Goal: Task Accomplishment & Management: Complete application form

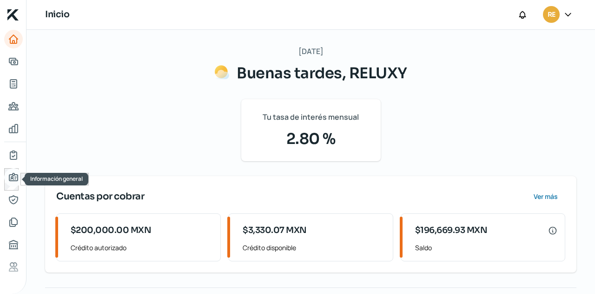
click at [13, 179] on icon "Información general" at bounding box center [13, 176] width 8 height 7
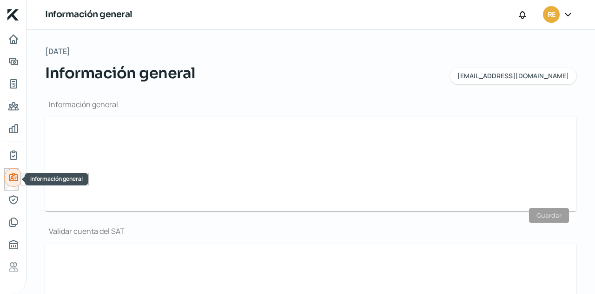
type input "[EMAIL_ADDRESS][DOMAIN_NAME]"
type input "Personas [PERSON_NAME] del régimen general"
type input "RELUXY"
type input "33 - 3243 - 6188"
type input "33 - [DATE] - 2724"
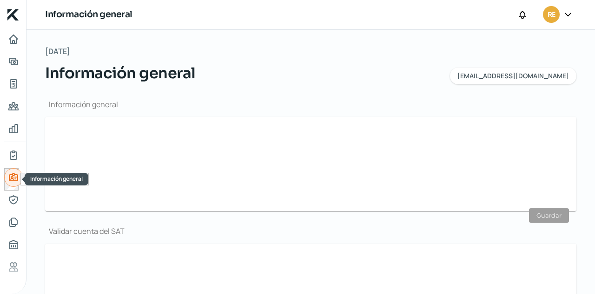
type input "0"
type input "REL220531N33"
type input "CALLE [PERSON_NAME]"
type input "290"
type input "45157"
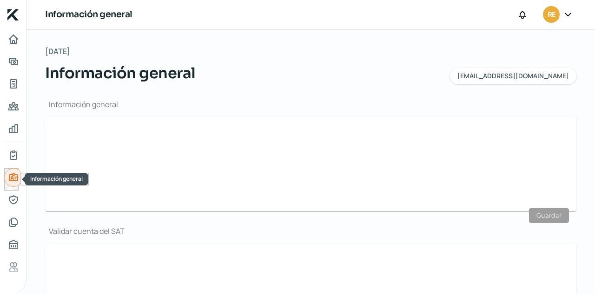
type input "EL PARAISO"
type input "ZAPOPAN"
type input "[GEOGRAPHIC_DATA]"
type input "COMPROBANTE RELUXY FEBRERO.pdf"
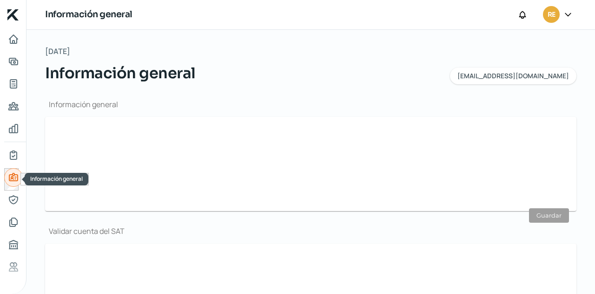
type input "4"
type input "0"
type input "Rentada"
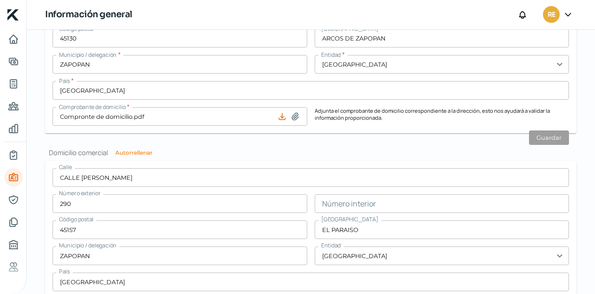
scroll to position [594, 0]
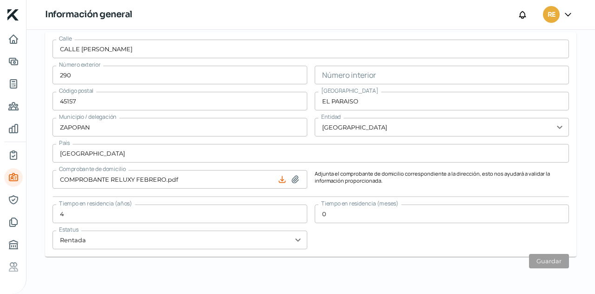
click at [293, 182] on icon at bounding box center [295, 178] width 9 height 9
type input "C:\fakepath\COMPROBANTE DE DOMICILIO.pdf"
type input "COMPROBANTE DE DOMICILIO.pdf"
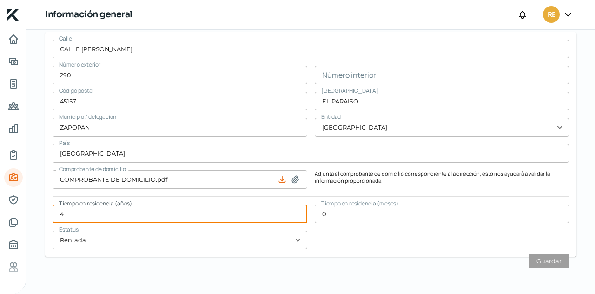
click at [66, 214] on input "4" at bounding box center [180, 213] width 255 height 19
type input "5"
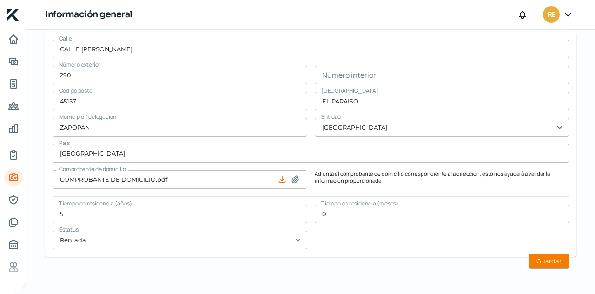
click at [357, 231] on div "Calle [GEOGRAPHIC_DATA][PERSON_NAME] Número exterior 290 Número interior Código…" at bounding box center [311, 144] width 517 height 209
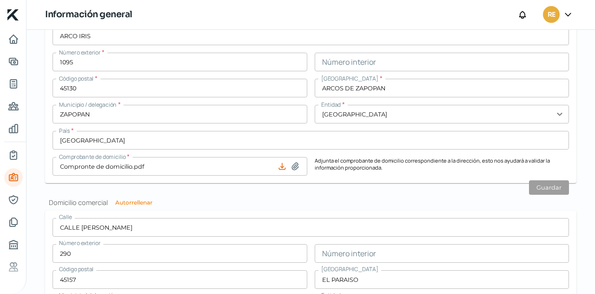
scroll to position [430, 0]
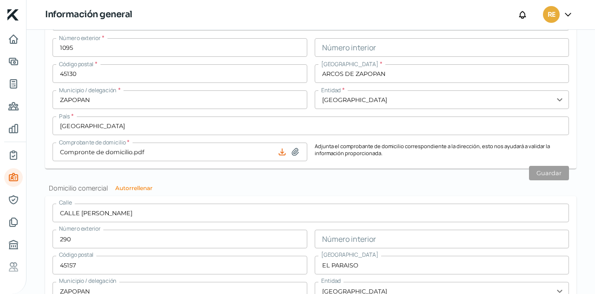
click at [280, 151] on icon at bounding box center [282, 151] width 9 height 9
click at [279, 154] on icon at bounding box center [282, 151] width 9 height 9
click at [295, 150] on icon at bounding box center [295, 151] width 9 height 9
type input "C:\fakepath\441910700321 (1).pdf"
type input "441910700321 (1).pdf"
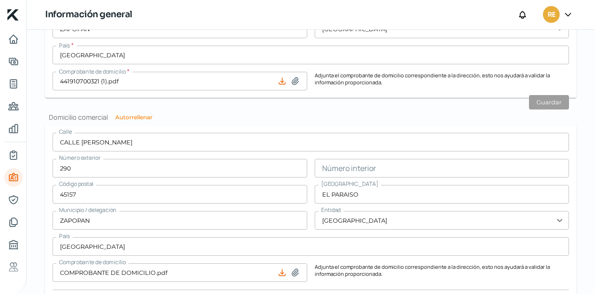
scroll to position [594, 0]
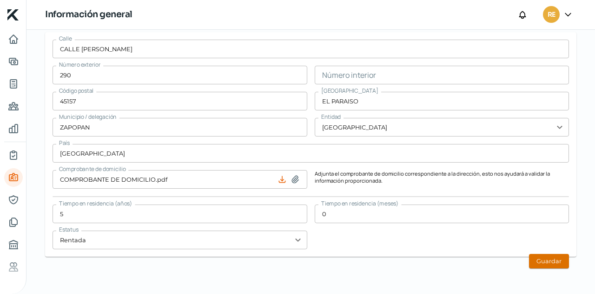
click at [536, 257] on button "Guardar" at bounding box center [549, 261] width 40 height 14
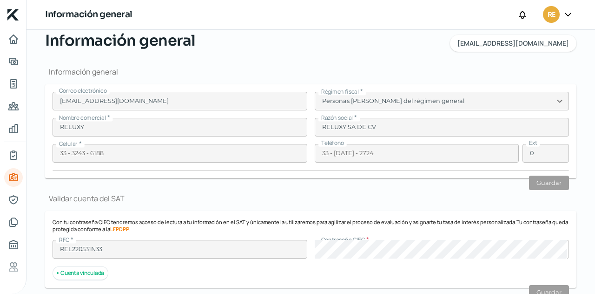
scroll to position [47, 0]
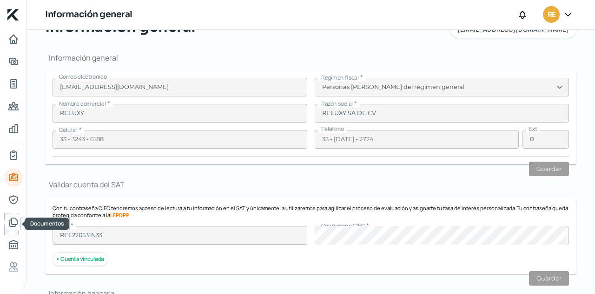
click at [10, 218] on icon "Documentos" at bounding box center [13, 221] width 11 height 11
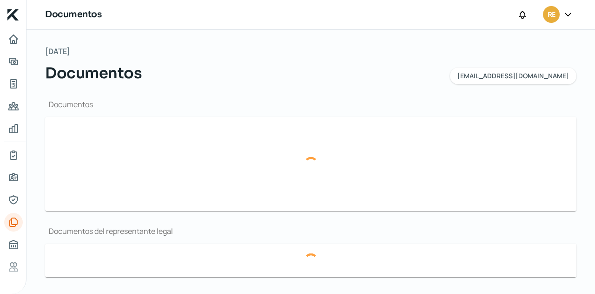
type input "CSF RELUXY 2024 (2).pdf"
type input "PRESENTACIÓN RELUXY 2023.pdf"
type input "LOGO RELUXY 2021.jpg"
type input "2a77fc64-b266-4ef1-826a-3113fa7ae008-thirdIncomeStatement-26-10-2024.pdf"
type input "BALANCE FIRMADO [DATE] RELUXY.pdf"
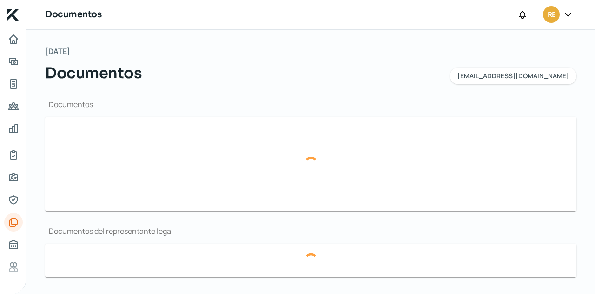
type input "Poder notarial.pdf"
type input "Edo cuenta [PERSON_NAME].pdf"
type input "Edo cuenta Febrero.pdf"
type input "Edo cuenta Enero.pdf"
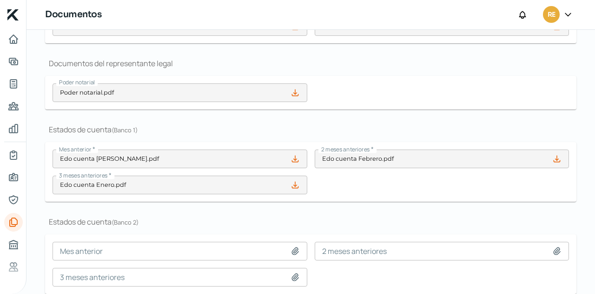
scroll to position [186, 0]
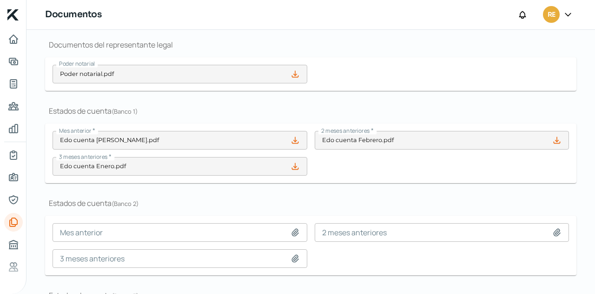
click at [291, 140] on icon at bounding box center [295, 139] width 9 height 9
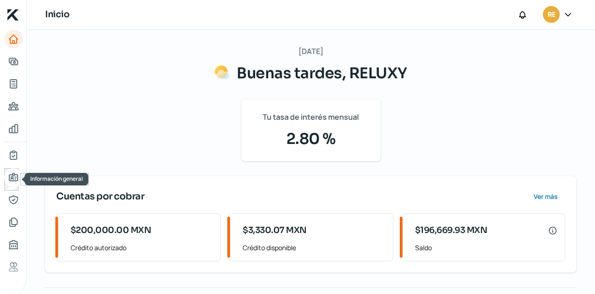
click at [12, 183] on link "Información general" at bounding box center [13, 177] width 19 height 19
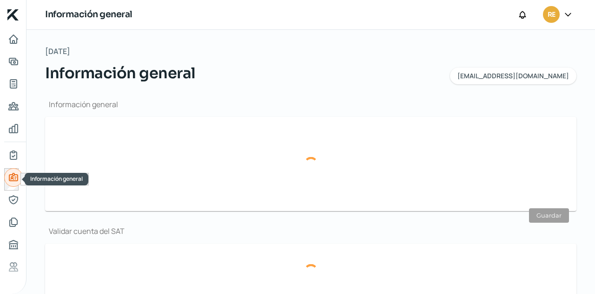
type input "[EMAIL_ADDRESS][DOMAIN_NAME]"
type input "Personas [PERSON_NAME] del régimen general"
type input "RELUXY"
type input "33 - 3243 - 6188"
type input "33 - [DATE] - 2724"
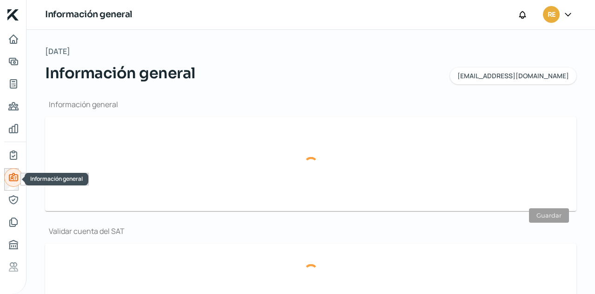
type input "0"
type input "REL220531N33"
type input "CALLE [PERSON_NAME]"
type input "290"
type input "45157"
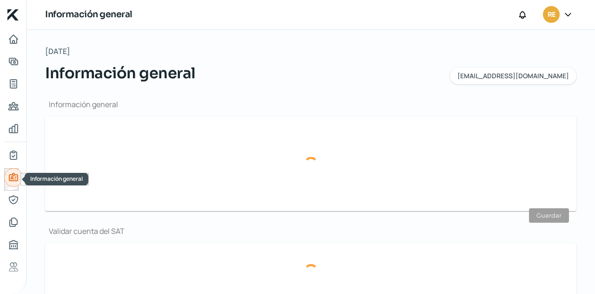
type input "EL PARAISO"
type input "ZAPOPAN"
type input "[GEOGRAPHIC_DATA]"
type input "COMPROBANTE DE DOMICILIO.pdf"
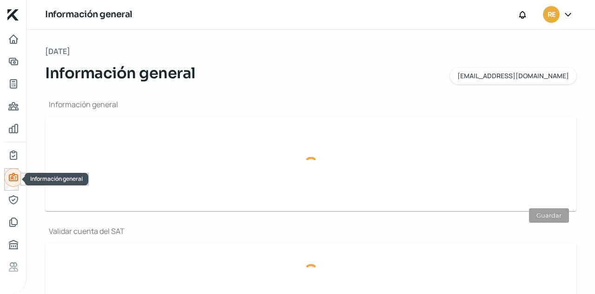
type input "5"
type input "0"
type input "Rentada"
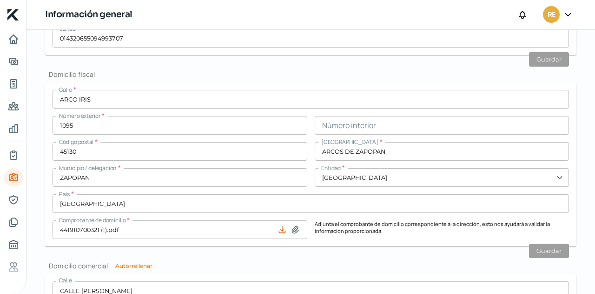
scroll to position [372, 0]
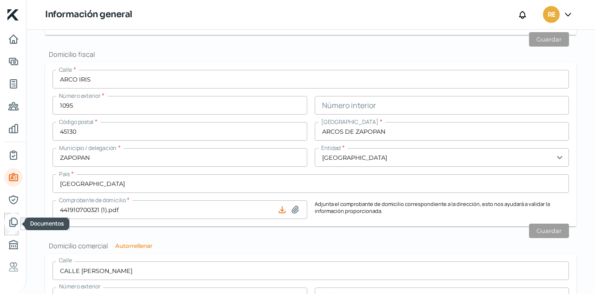
click at [13, 221] on icon "Documentos" at bounding box center [13, 221] width 11 height 11
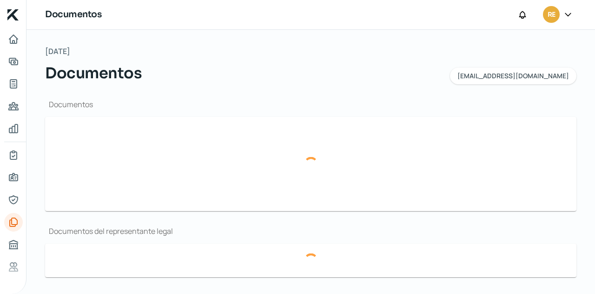
type input "CSF RELUXY 2024 (2).pdf"
type input "PRESENTACIÓN RELUXY 2023.pdf"
type input "LOGO RELUXY 2021.jpg"
type input "2a77fc64-b266-4ef1-826a-3113fa7ae008-thirdIncomeStatement-26-10-2024.pdf"
type input "BALANCE FIRMADO [DATE] RELUXY.pdf"
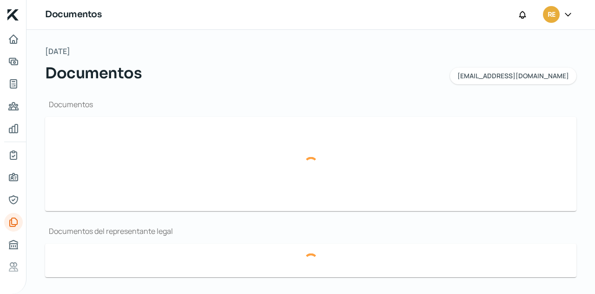
type input "Poder notarial.pdf"
type input "Edo cuenta [PERSON_NAME].pdf"
type input "Edo cuenta Febrero.pdf"
type input "Edo cuenta Enero.pdf"
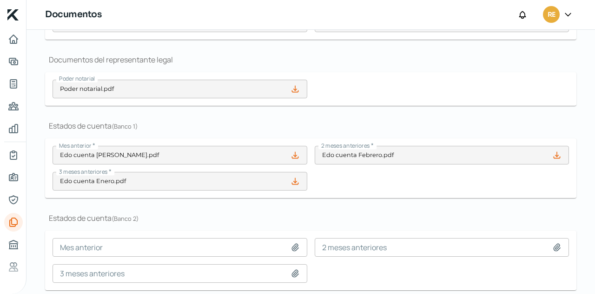
scroll to position [186, 0]
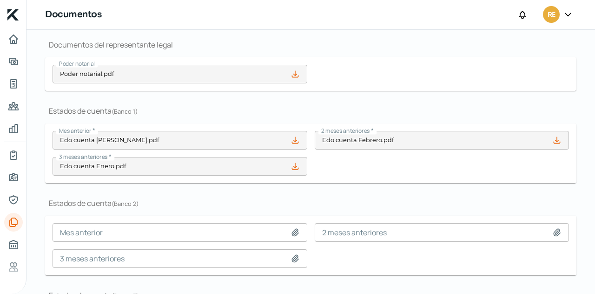
click at [292, 142] on icon at bounding box center [295, 139] width 9 height 9
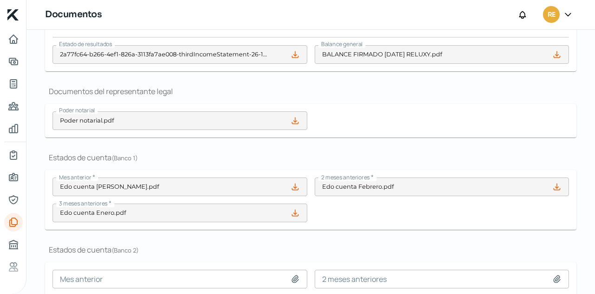
scroll to position [233, 0]
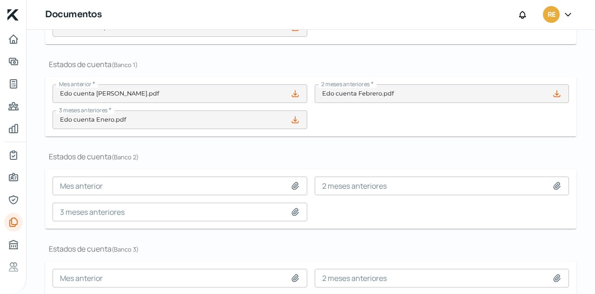
drag, startPoint x: 294, startPoint y: 93, endPoint x: 234, endPoint y: 156, distance: 87.2
click at [234, 156] on h1 "Estados de cuenta ( Banco 2 )" at bounding box center [311, 156] width 532 height 10
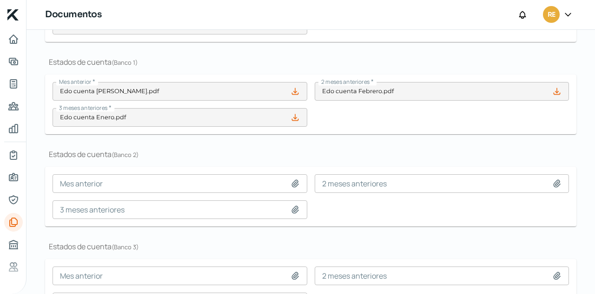
scroll to position [156, 0]
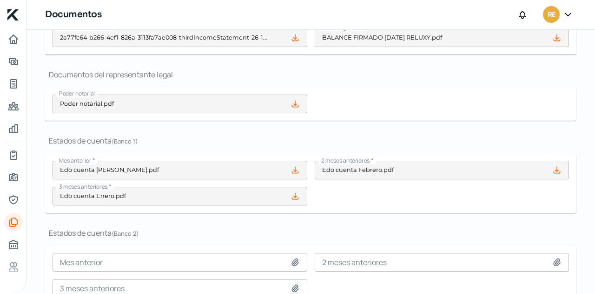
click at [88, 159] on span "Mes anterior" at bounding box center [75, 160] width 32 height 8
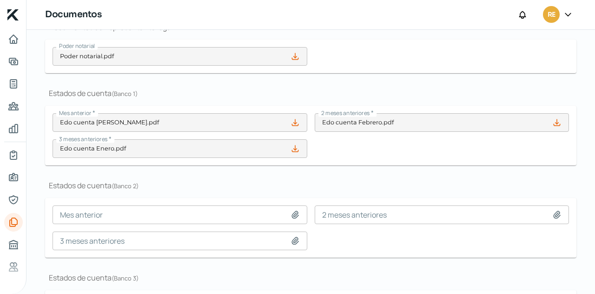
scroll to position [249, 0]
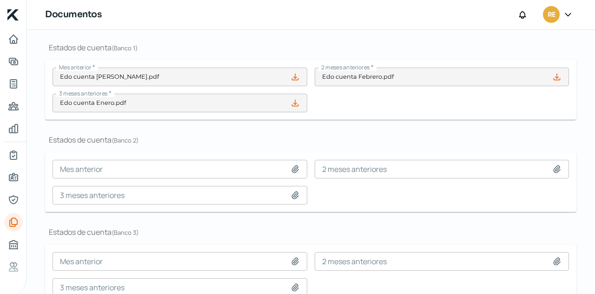
click at [294, 169] on icon at bounding box center [295, 168] width 7 height 7
type input "C:\fakepath\Edo cuenta sep.pdf"
type input "Edo cuenta sep.pdf"
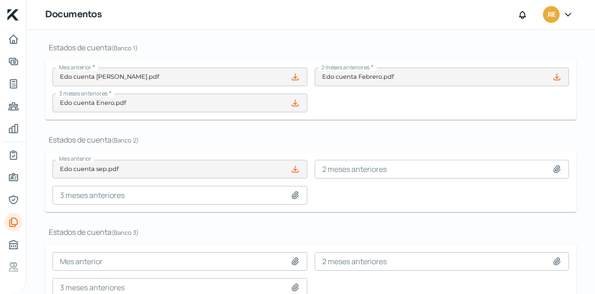
click at [553, 169] on icon at bounding box center [557, 168] width 9 height 9
type input "C:\fakepath\Edo cuenta ago.pdf"
type input "Edo cuenta ago.pdf"
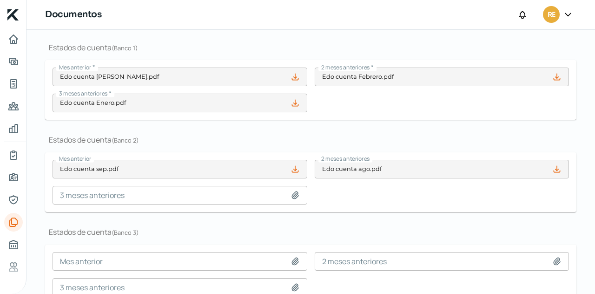
click at [293, 192] on icon at bounding box center [295, 194] width 9 height 9
type input "C:\fakepath\Edo cuenta julio.pdf"
type input "Edo cuenta julio.pdf"
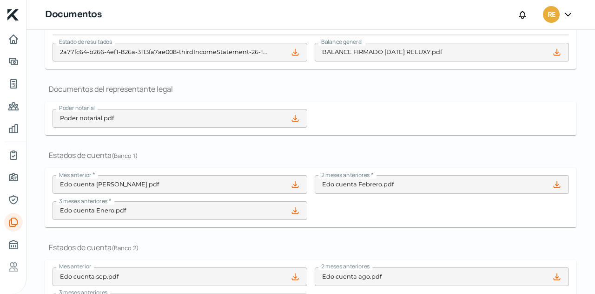
scroll to position [156, 0]
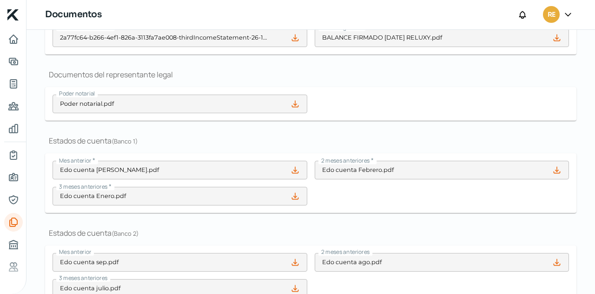
drag, startPoint x: 293, startPoint y: 169, endPoint x: 238, endPoint y: 228, distance: 80.6
click at [238, 228] on h1 "Estados de cuenta ( Banco 2 )" at bounding box center [311, 232] width 532 height 10
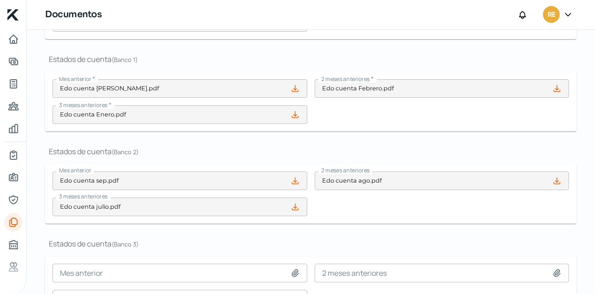
scroll to position [296, 0]
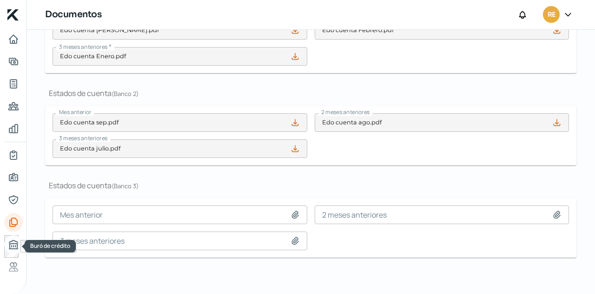
click at [18, 245] on icon "Buró de crédito" at bounding box center [13, 244] width 11 height 11
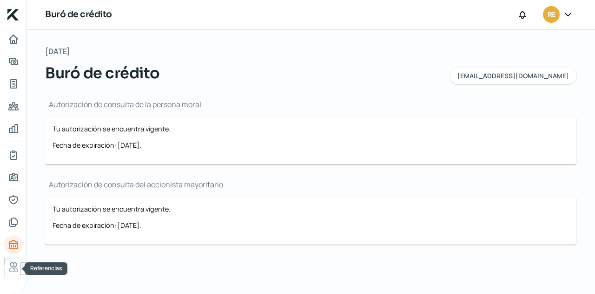
click at [12, 264] on icon "Referencias" at bounding box center [13, 266] width 11 height 11
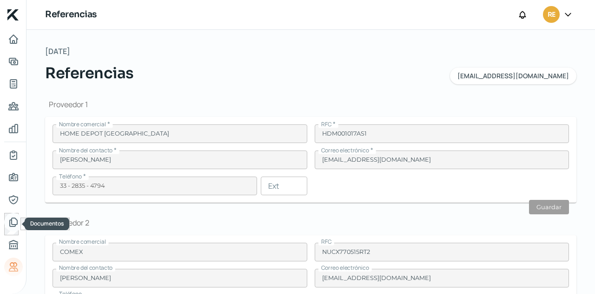
click at [14, 215] on link "Documentos" at bounding box center [13, 222] width 19 height 19
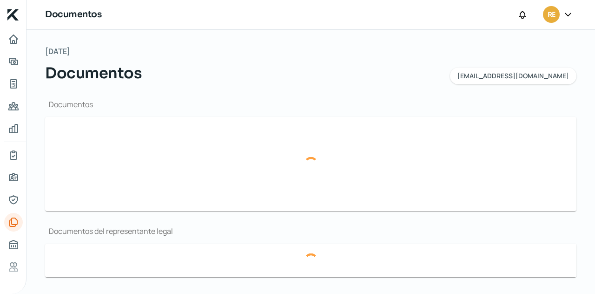
type input "CSF RELUXY 2024 (2).pdf"
type input "PRESENTACIÓN RELUXY 2023.pdf"
type input "LOGO RELUXY 2021.jpg"
type input "2a77fc64-b266-4ef1-826a-3113fa7ae008-thirdIncomeStatement-26-10-2024.pdf"
type input "BALANCE FIRMADO [DATE] RELUXY.pdf"
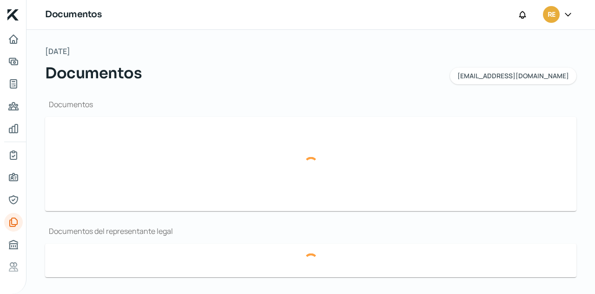
type input "Poder notarial.pdf"
type input "Edo cuenta [PERSON_NAME].pdf"
type input "Edo cuenta Febrero.pdf"
type input "Edo cuenta Enero.pdf"
type input "Edo cuenta sep.pdf"
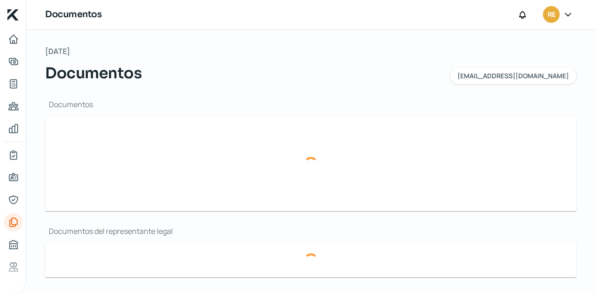
type input "Edo cuenta ago.pdf"
type input "Edo cuenta julio.pdf"
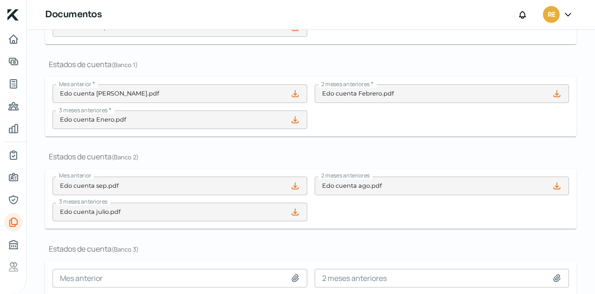
scroll to position [296, 0]
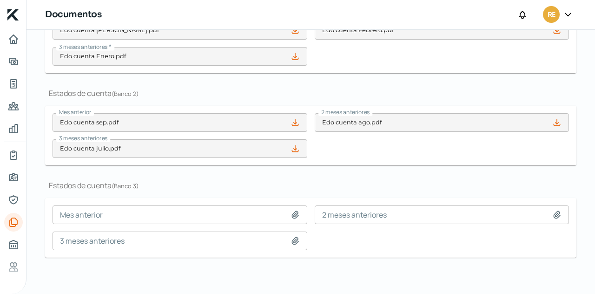
click at [522, 268] on div "Documentos Constancia de situación fiscal * CSF RELUXY 2024 (2).pdf Acta consti…" at bounding box center [311, 33] width 532 height 491
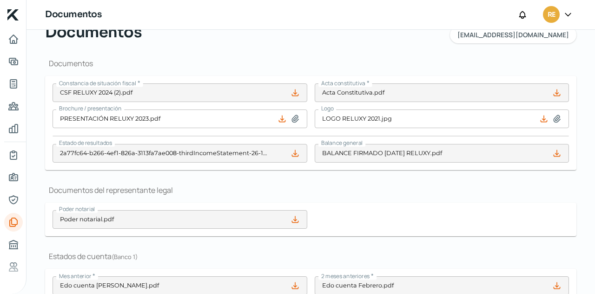
scroll to position [0, 0]
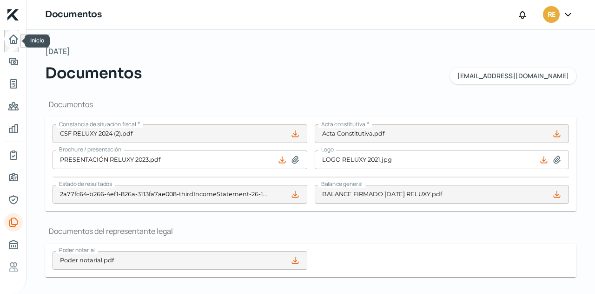
click at [9, 34] on icon "Inicio" at bounding box center [13, 38] width 11 height 11
